Goal: Task Accomplishment & Management: Use online tool/utility

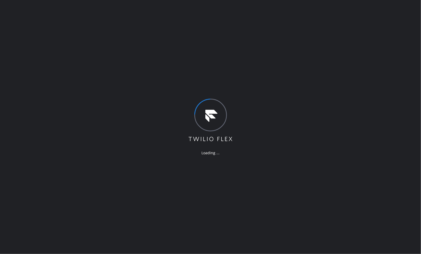
click at [11, 147] on div "Loading ..." at bounding box center [210, 127] width 421 height 254
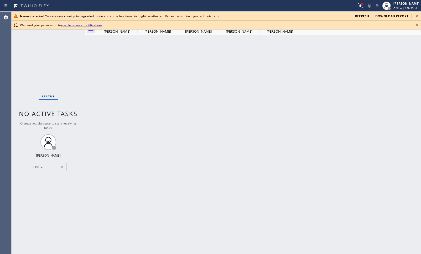
click at [417, 17] on icon at bounding box center [417, 16] width 2 height 2
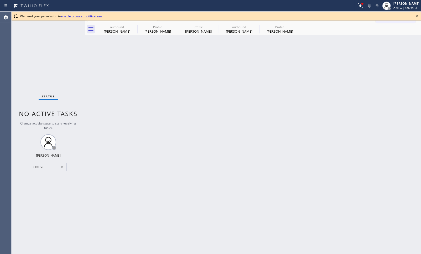
click at [417, 15] on icon at bounding box center [417, 16] width 6 height 6
click at [401, 6] on div "Ann Bernadeth Mesina Offline | 16h 33min" at bounding box center [407, 5] width 29 height 9
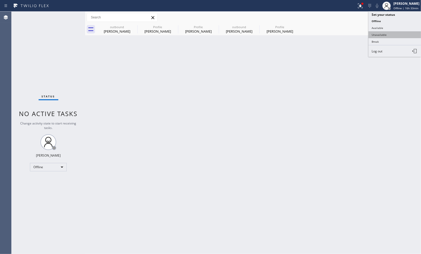
click at [395, 32] on button "Unavailable" at bounding box center [395, 34] width 53 height 7
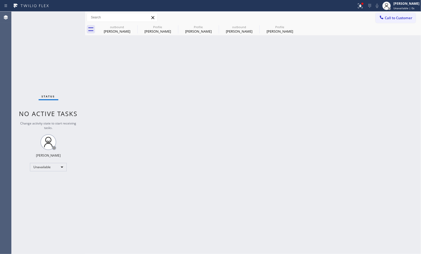
click at [334, 83] on div "Back to Dashboard Change Sender ID Customers Technicians Select a contact Outbo…" at bounding box center [253, 133] width 336 height 242
click at [240, 32] on div "Queena William" at bounding box center [239, 31] width 40 height 5
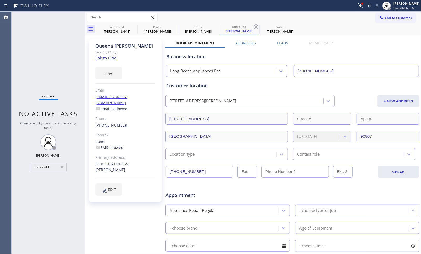
click at [110, 122] on link "(213) 706-5332" at bounding box center [111, 124] width 33 height 5
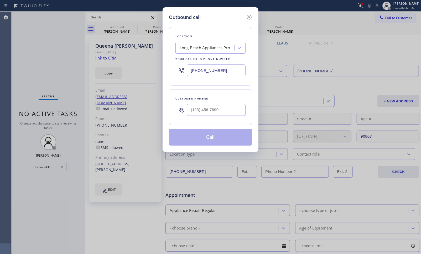
type input "(213) 706-5332"
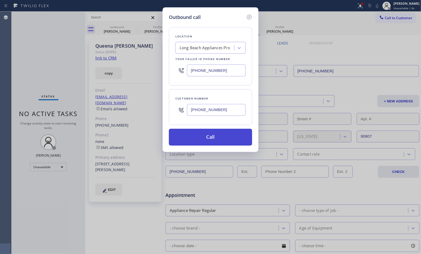
click at [216, 136] on button "Call" at bounding box center [210, 137] width 83 height 17
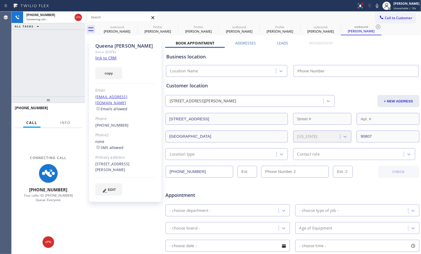
type input "(562) 489-9480"
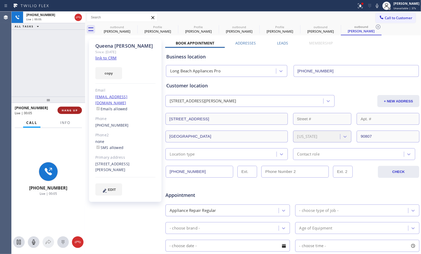
click at [74, 108] on span "HANG UP" at bounding box center [70, 110] width 16 height 4
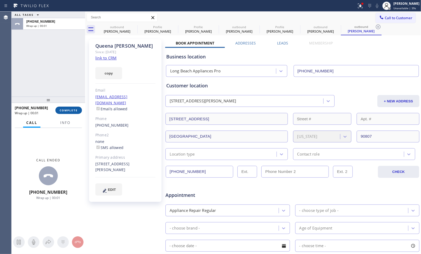
click at [78, 109] on span "COMPLETE" at bounding box center [69, 110] width 18 height 4
click at [50, 24] on div at bounding box center [54, 26] width 56 height 4
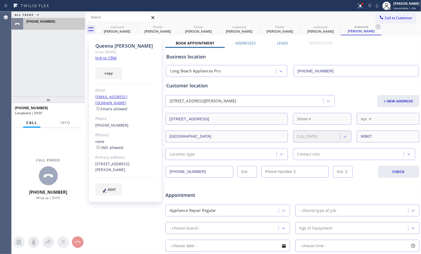
click at [50, 24] on div at bounding box center [54, 26] width 56 height 4
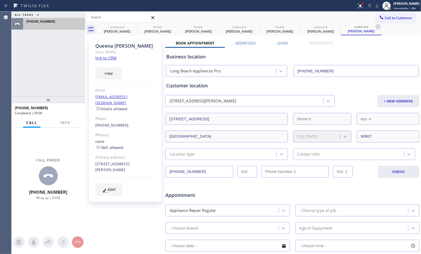
click at [50, 24] on div at bounding box center [54, 26] width 56 height 4
click at [106, 57] on link "link to CRM" at bounding box center [105, 57] width 21 height 5
click at [50, 25] on div at bounding box center [54, 26] width 56 height 4
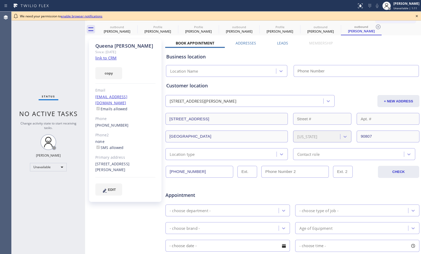
type input "[PHONE_NUMBER]"
